Goal: Task Accomplishment & Management: Use online tool/utility

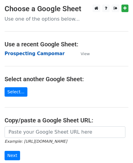
click at [38, 54] on strong "Prospecting Campomar" at bounding box center [35, 53] width 60 height 5
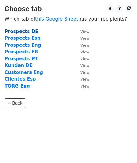
click at [24, 30] on strong "Prospects DE" at bounding box center [22, 31] width 34 height 5
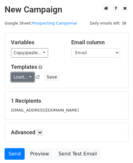
click at [29, 77] on link "Load..." at bounding box center [22, 77] width 23 height 9
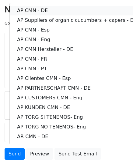
click at [49, 11] on link "AP CMN - DE" at bounding box center [78, 11] width 137 height 10
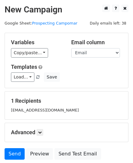
scroll to position [30, 0]
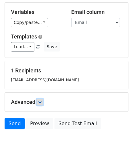
click at [40, 104] on link at bounding box center [39, 102] width 7 height 7
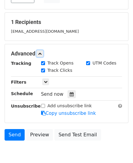
scroll to position [107, 0]
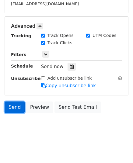
click at [16, 107] on link "Send" at bounding box center [15, 108] width 20 height 12
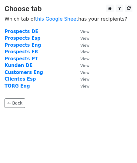
drag, startPoint x: 30, startPoint y: 32, endPoint x: 46, endPoint y: 47, distance: 22.1
click at [30, 31] on strong "Prospects DE" at bounding box center [22, 31] width 34 height 5
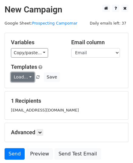
click at [27, 77] on link "Load..." at bounding box center [22, 77] width 23 height 9
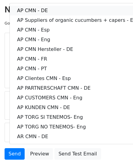
click at [51, 12] on link "AP CMN - DE" at bounding box center [78, 11] width 137 height 10
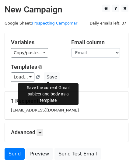
scroll to position [47, 0]
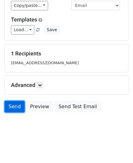
click at [17, 106] on link "Send" at bounding box center [15, 107] width 20 height 12
